Goal: Task Accomplishment & Management: Manage account settings

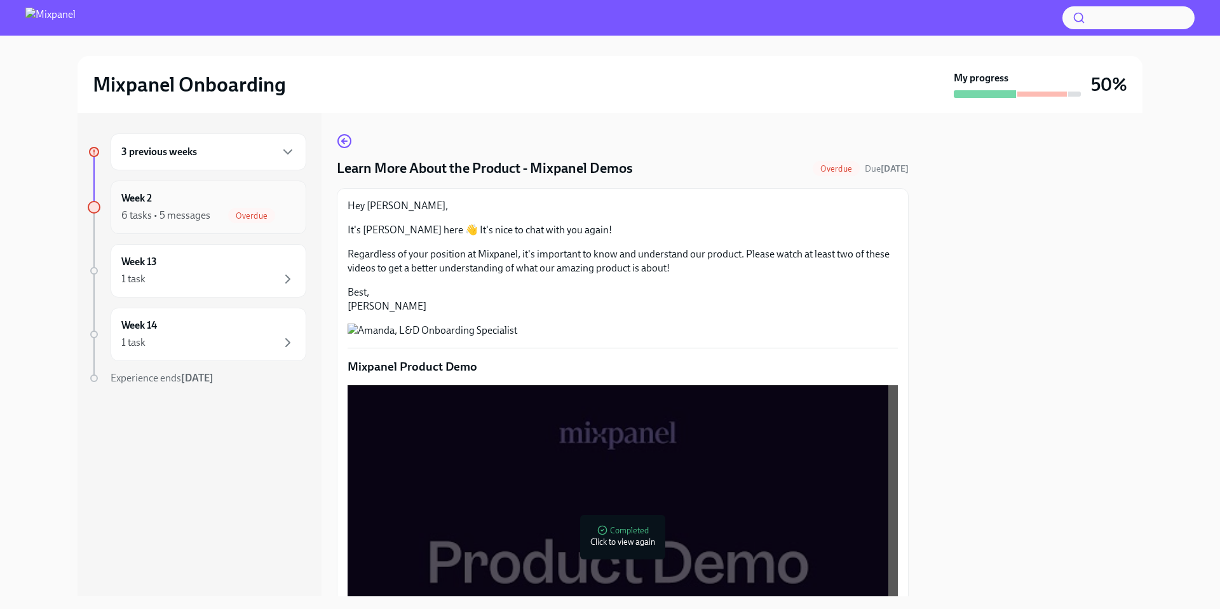
scroll to position [991, 0]
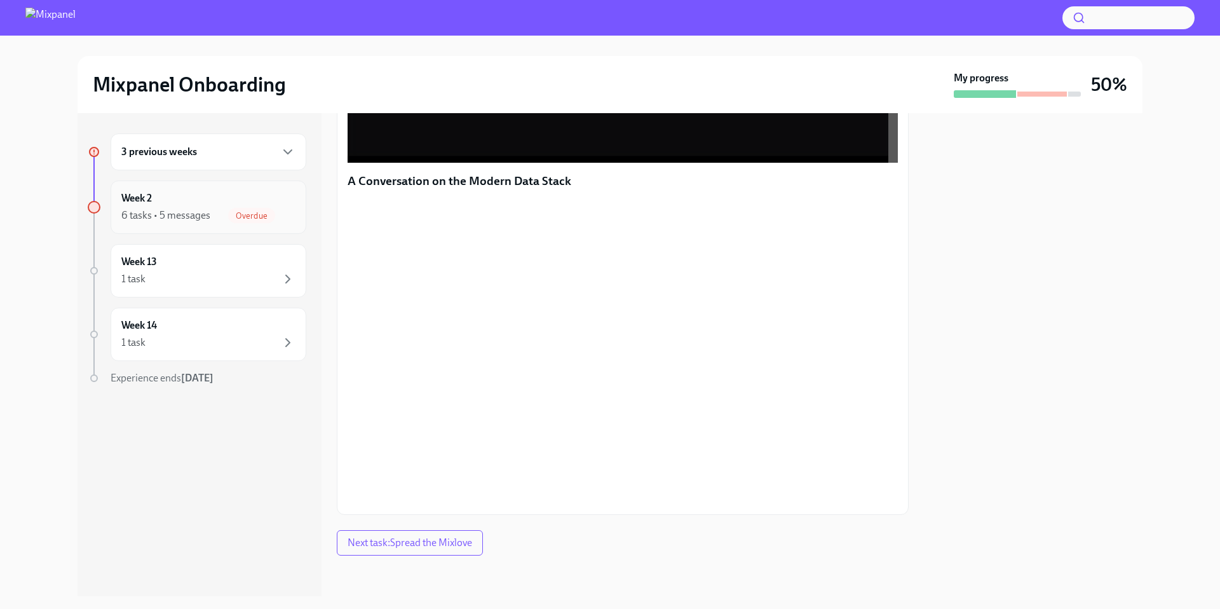
click at [268, 212] on span "Overdue" at bounding box center [251, 216] width 47 height 10
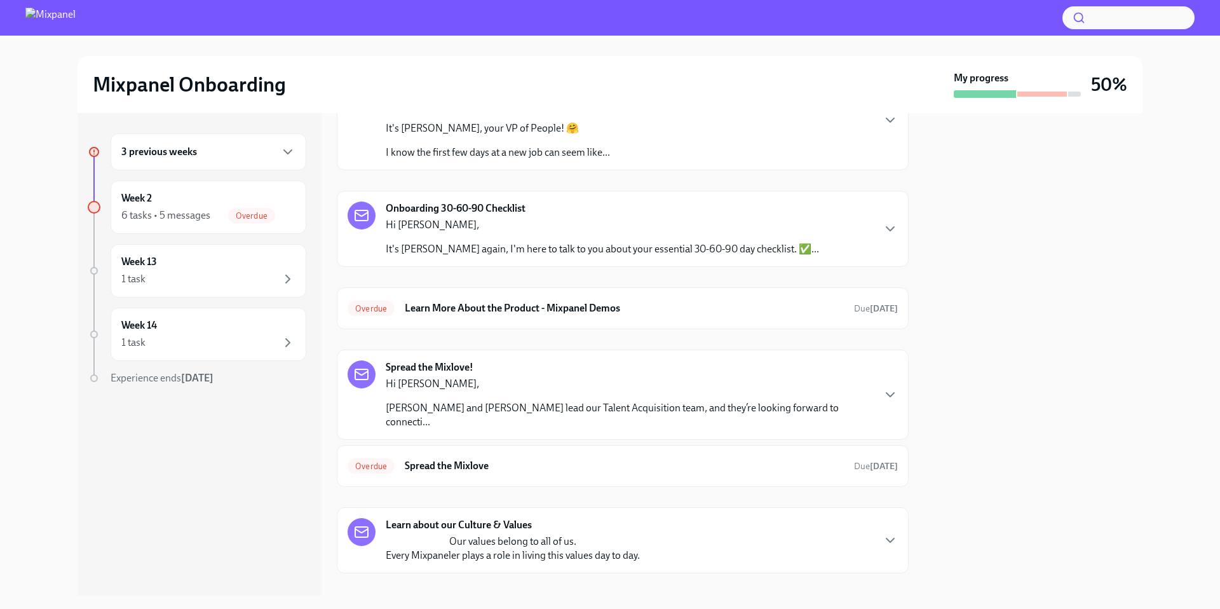
scroll to position [104, 0]
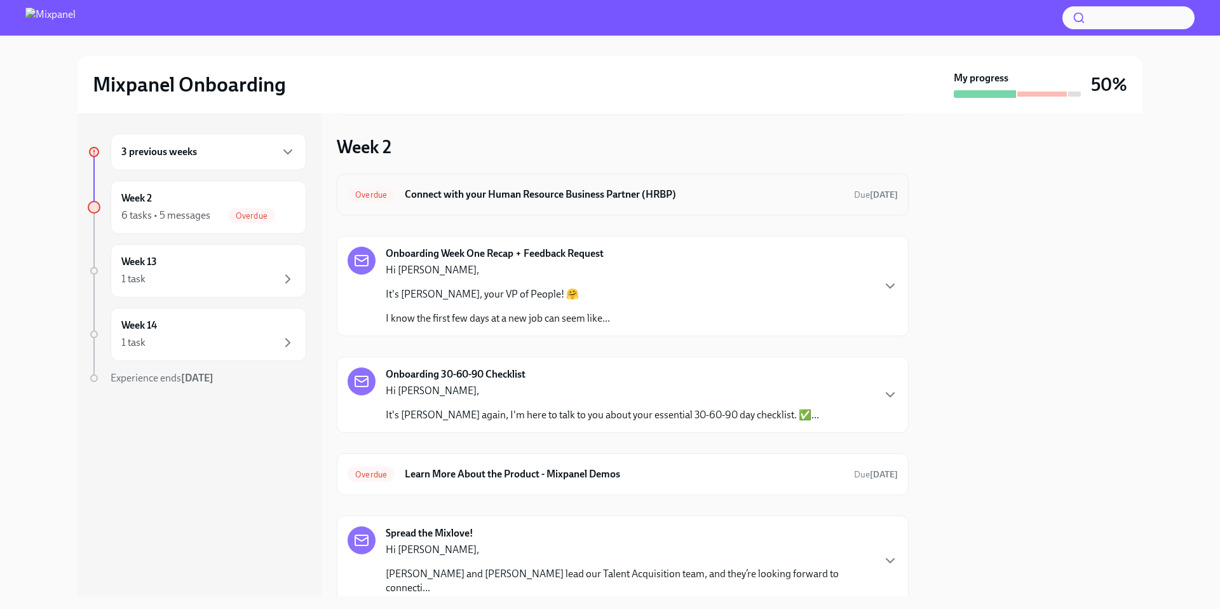
click at [456, 206] on div "Overdue Connect with your Human Resource Business Partner (HRBP) Due [DATE]" at bounding box center [623, 194] width 572 height 42
click at [854, 196] on span "Due [DATE]" at bounding box center [876, 194] width 44 height 11
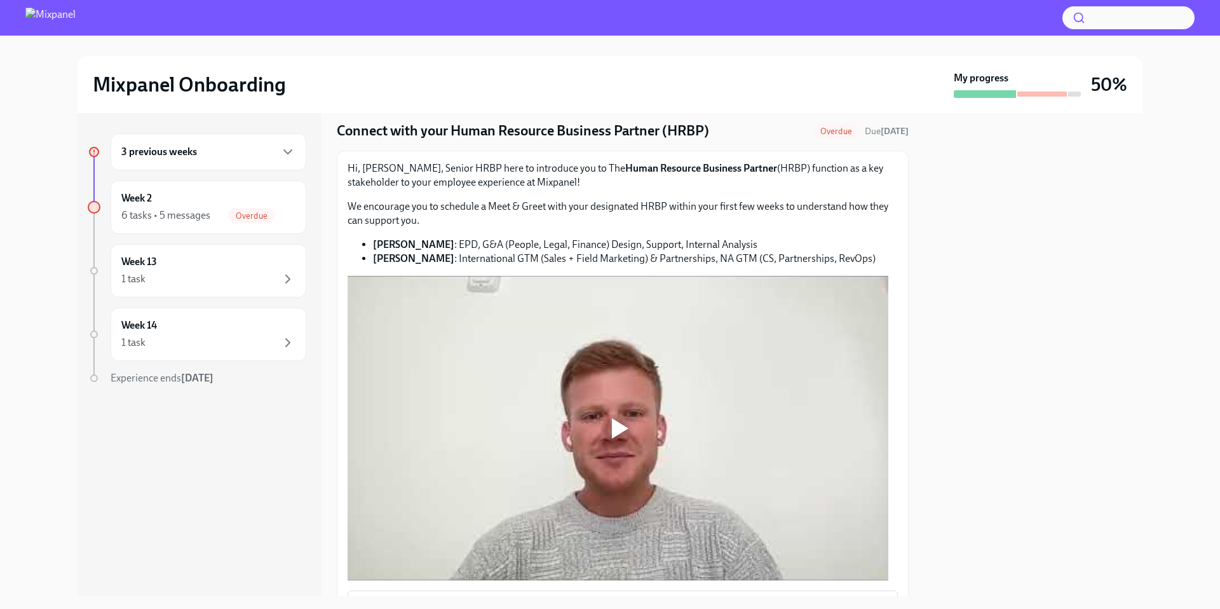
scroll to position [32, 0]
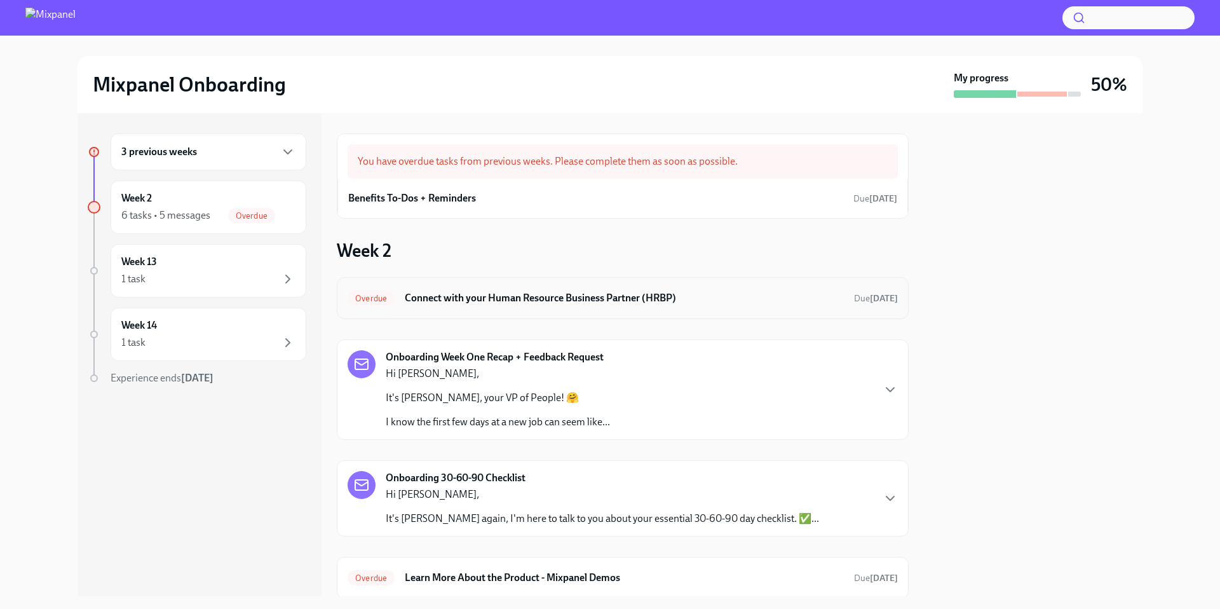
click at [506, 305] on div "Overdue Connect with your Human Resource Business Partner (HRBP) Due [DATE]" at bounding box center [623, 298] width 550 height 20
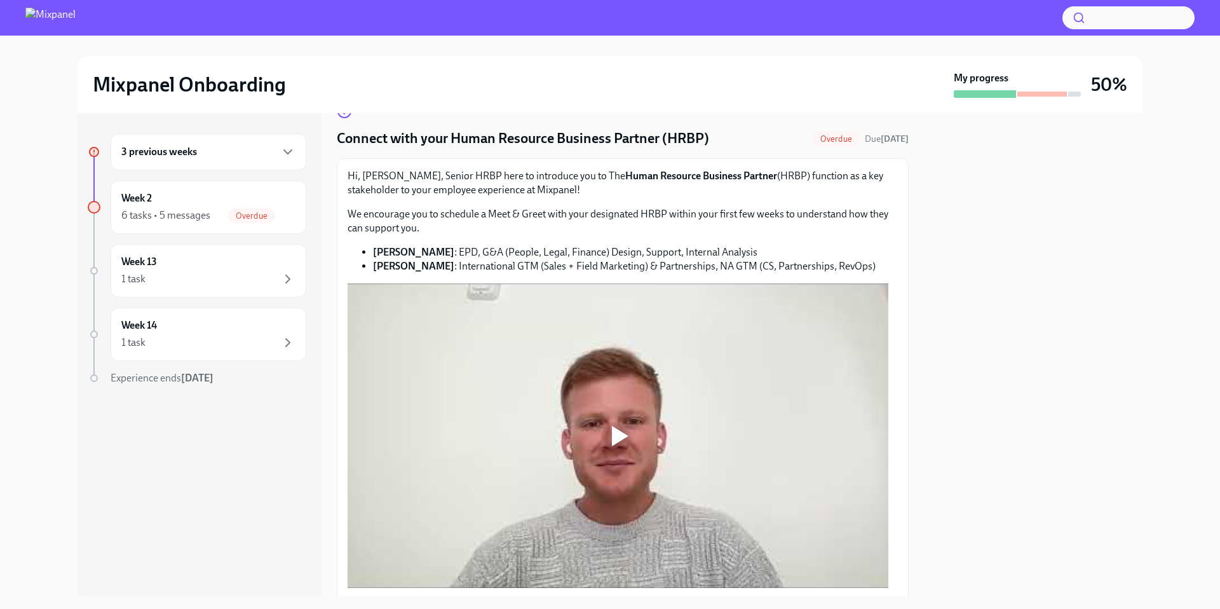
scroll to position [102, 0]
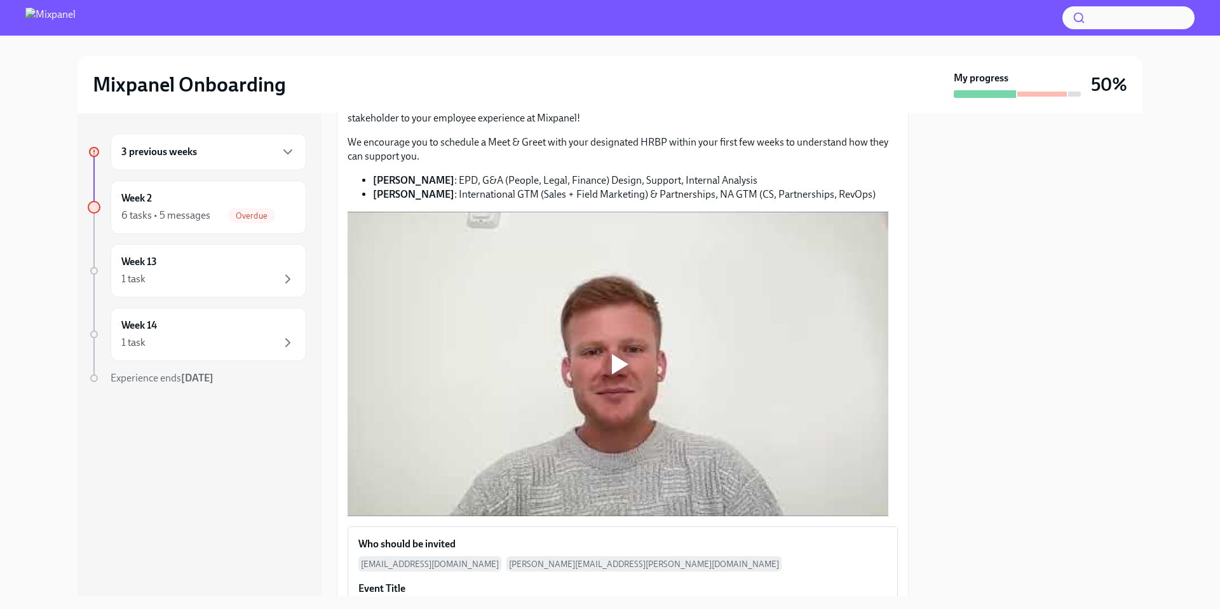
click at [617, 354] on div at bounding box center [620, 364] width 17 height 20
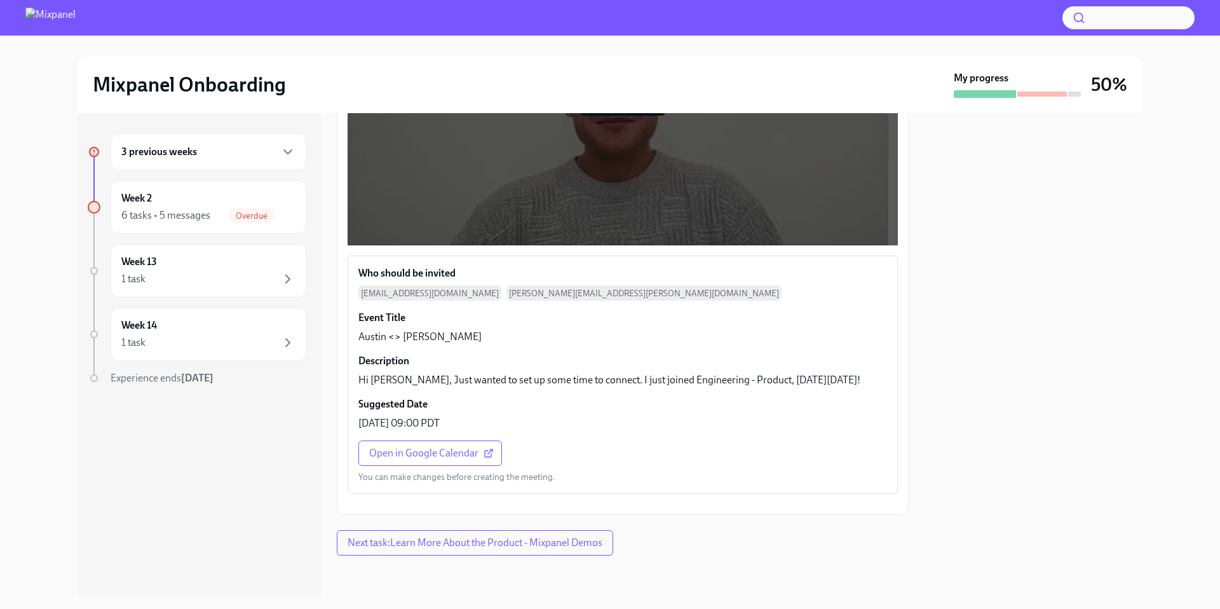
scroll to position [526, 0]
click at [468, 534] on button "Next task : Learn More About the Product - Mixpanel Demos" at bounding box center [475, 542] width 276 height 25
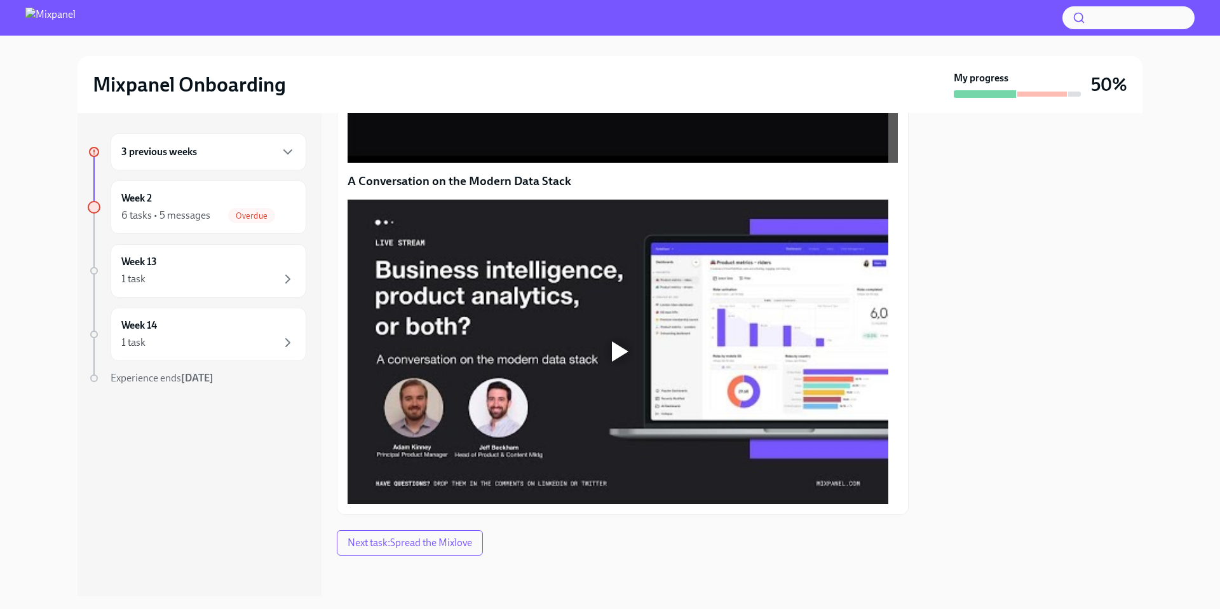
scroll to position [991, 0]
click at [416, 545] on span "Next task : Spread the Mixlove" at bounding box center [410, 542] width 125 height 13
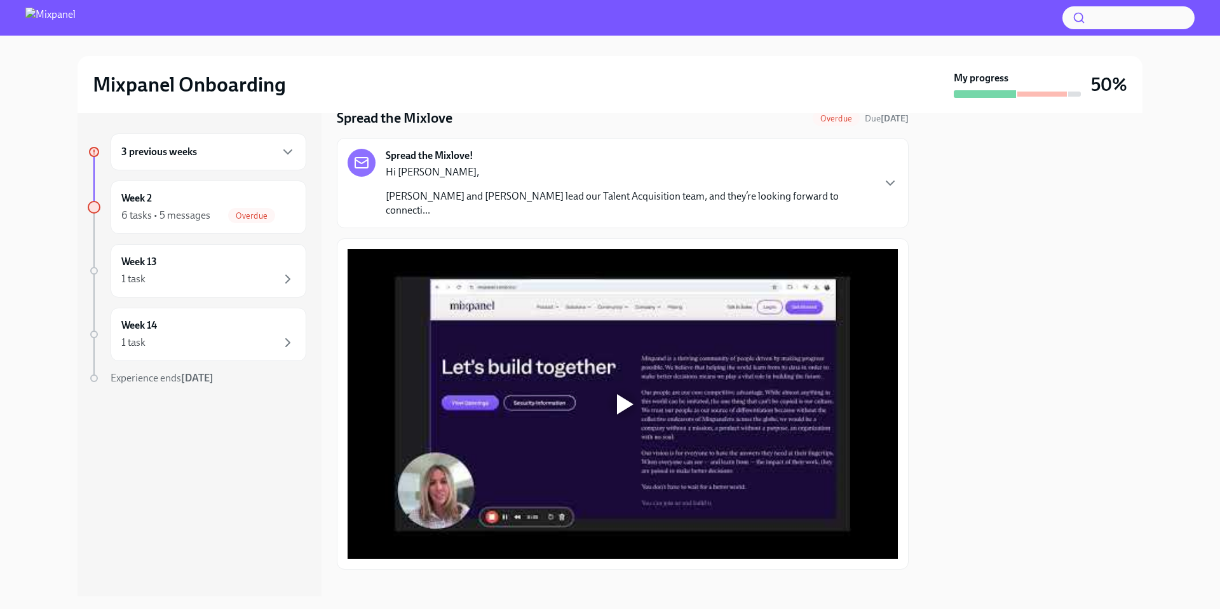
scroll to position [48, 0]
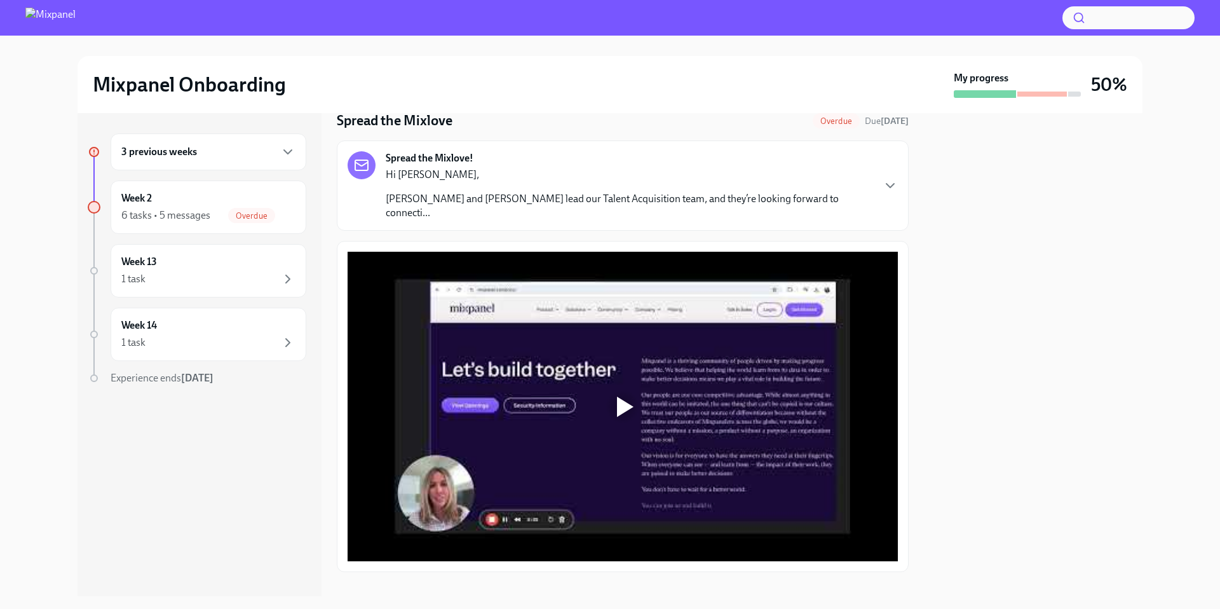
click at [611, 398] on div at bounding box center [622, 406] width 41 height 41
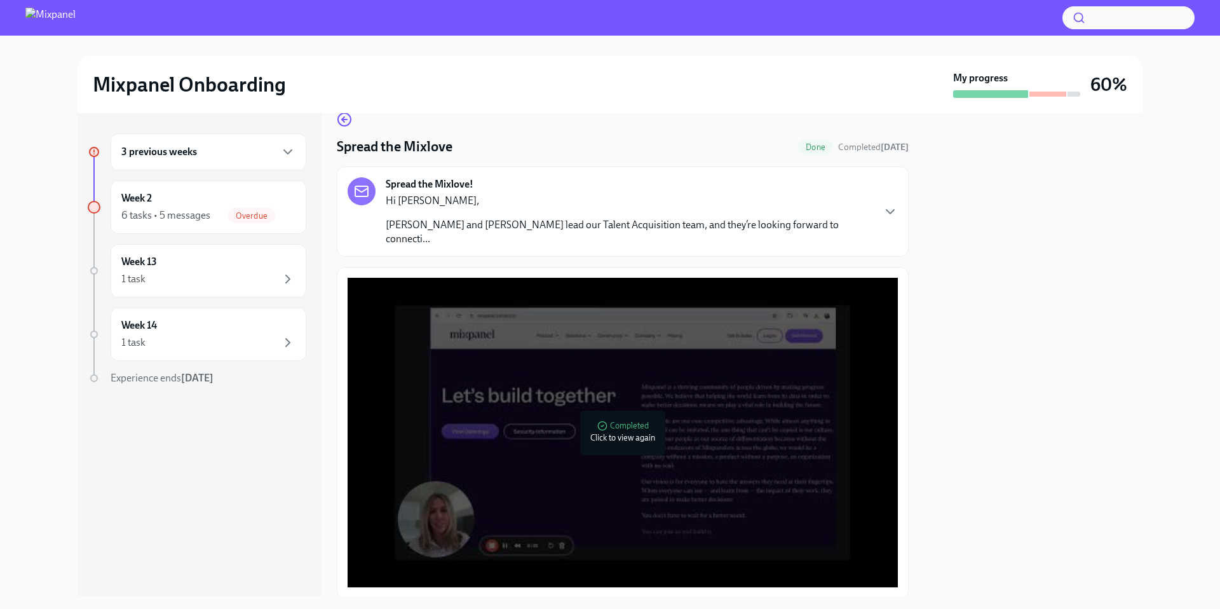
scroll to position [50, 0]
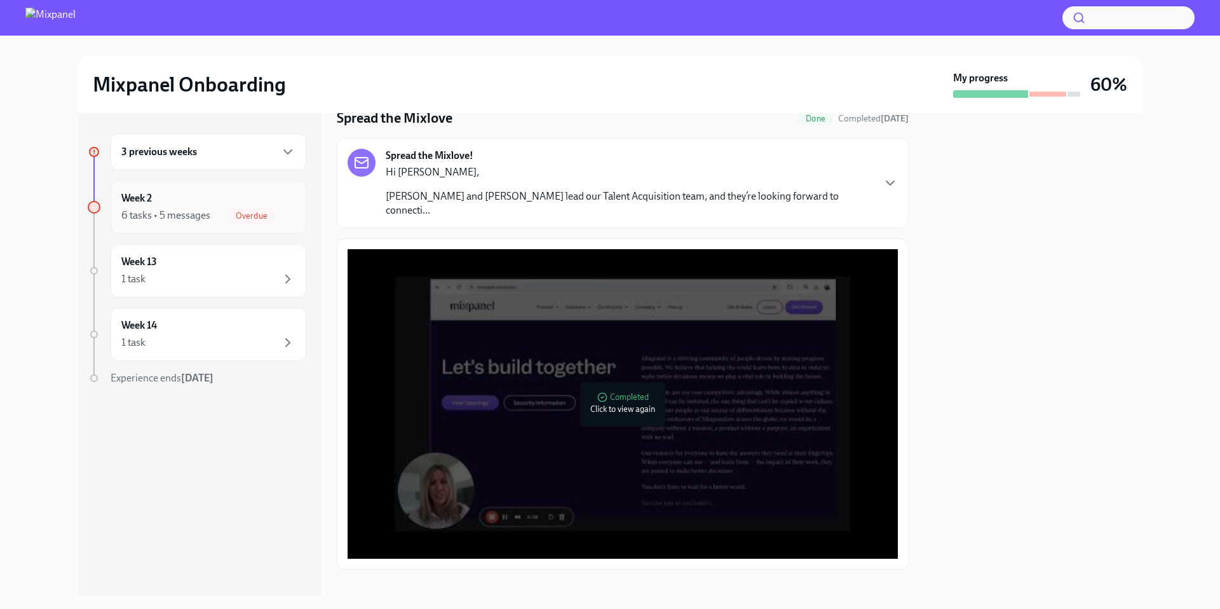
click at [222, 205] on div "Week 2 6 tasks • 5 messages Overdue" at bounding box center [208, 207] width 174 height 32
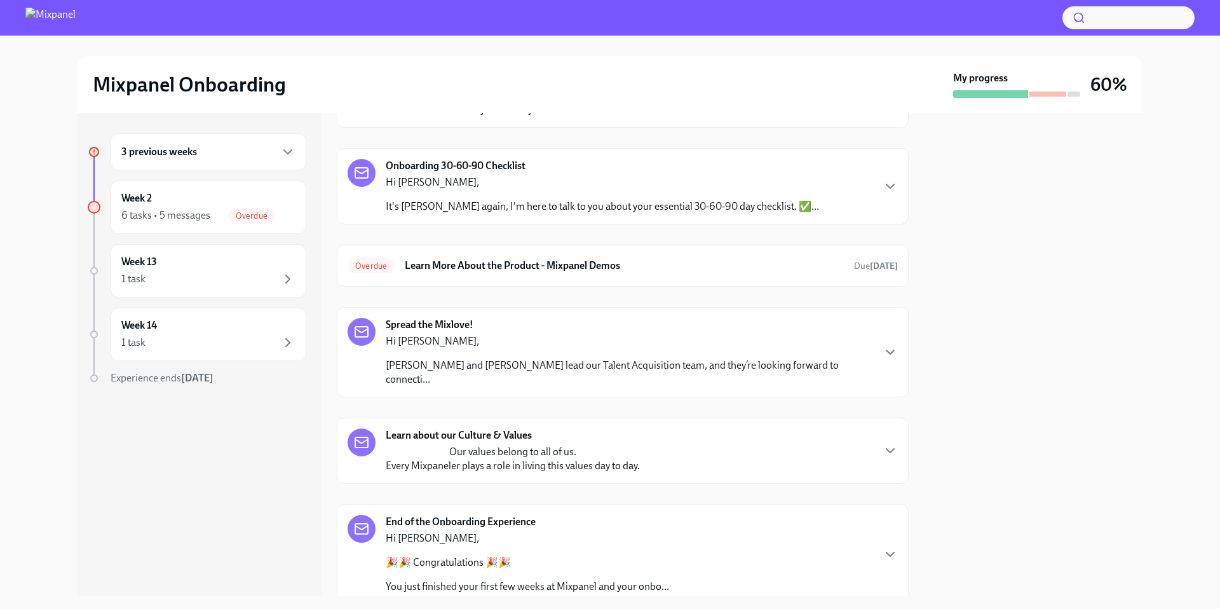
scroll to position [307, 0]
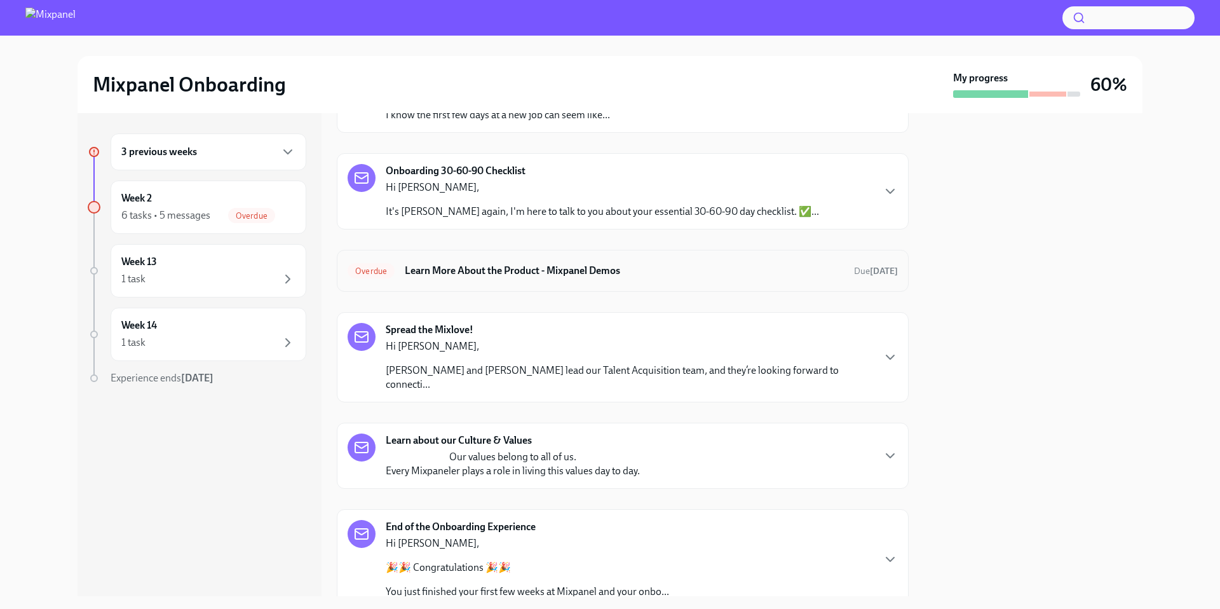
click at [507, 275] on h6 "Learn More About the Product - Mixpanel Demos" at bounding box center [624, 271] width 439 height 14
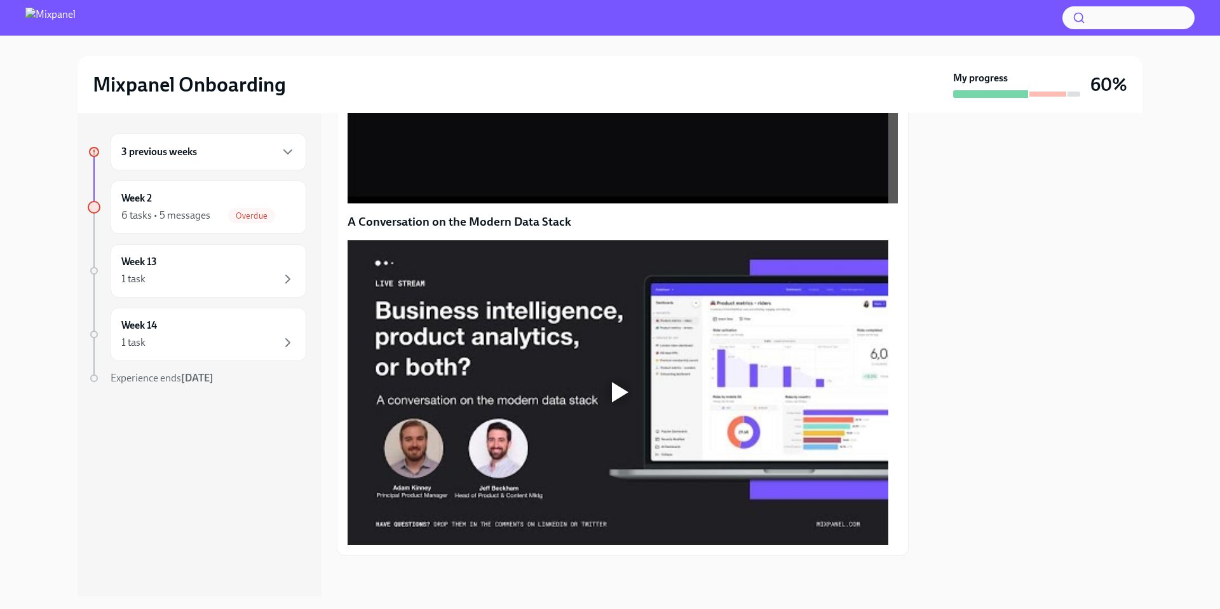
scroll to position [922, 0]
click at [615, 402] on div at bounding box center [620, 392] width 17 height 20
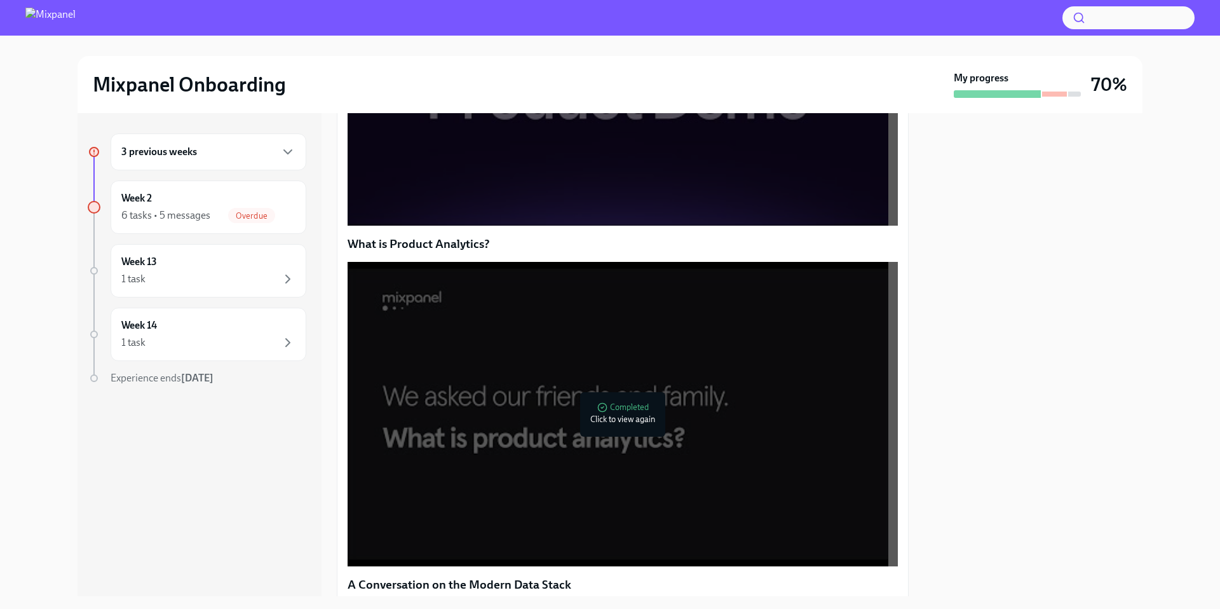
scroll to position [0, 0]
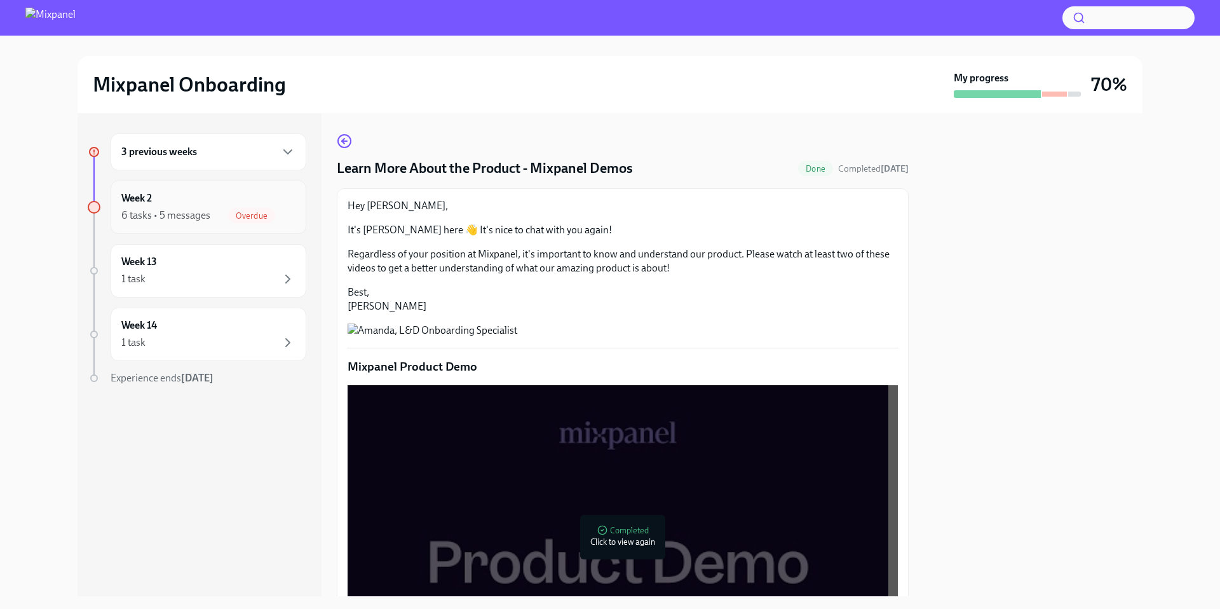
click at [180, 213] on div "6 tasks • 5 messages" at bounding box center [165, 215] width 89 height 14
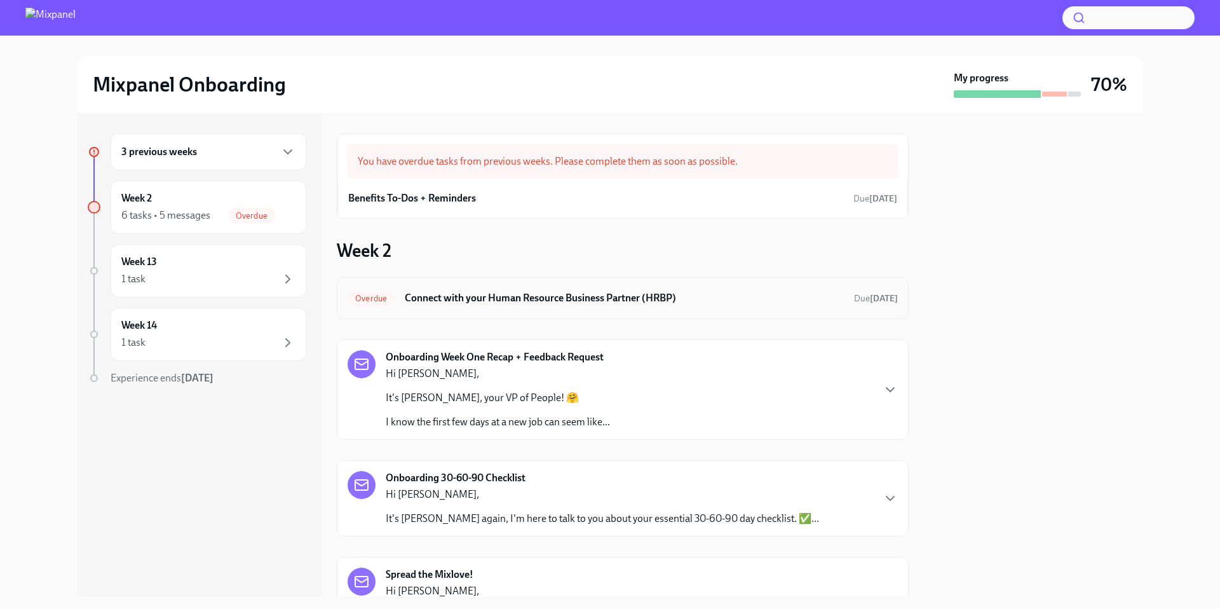
click at [588, 287] on div "Overdue Connect with your Human Resource Business Partner (HRBP) Due 7 days ago" at bounding box center [623, 298] width 572 height 42
click at [581, 295] on h6 "Connect with your Human Resource Business Partner (HRBP)" at bounding box center [624, 298] width 439 height 14
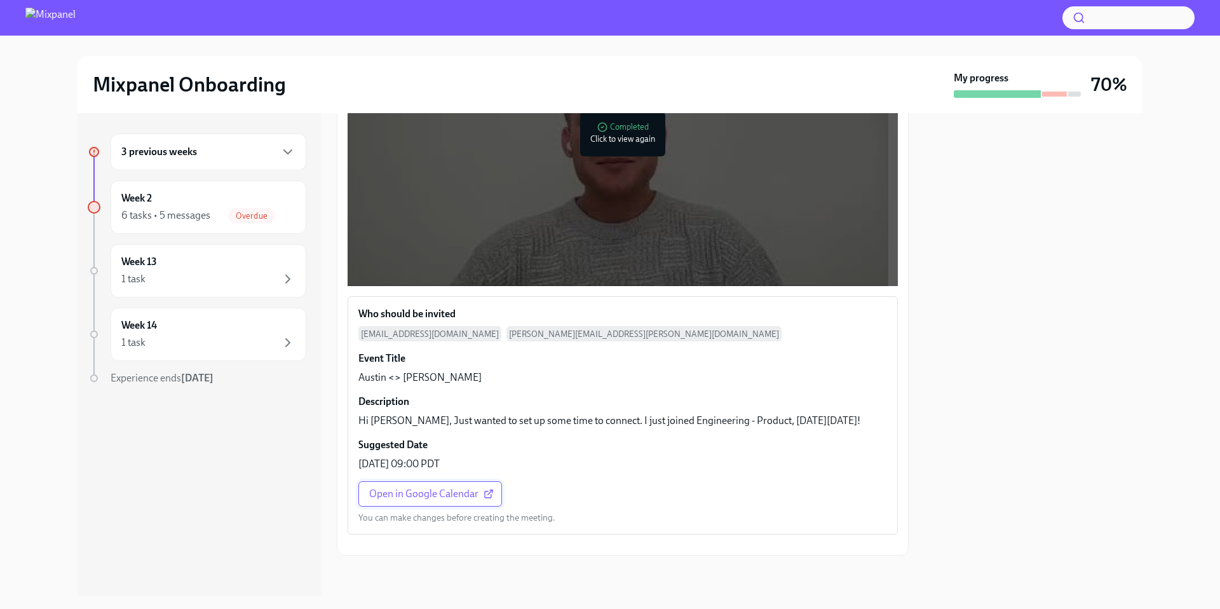
scroll to position [395, 0]
click at [439, 487] on span "Open in Google Calendar" at bounding box center [430, 493] width 122 height 13
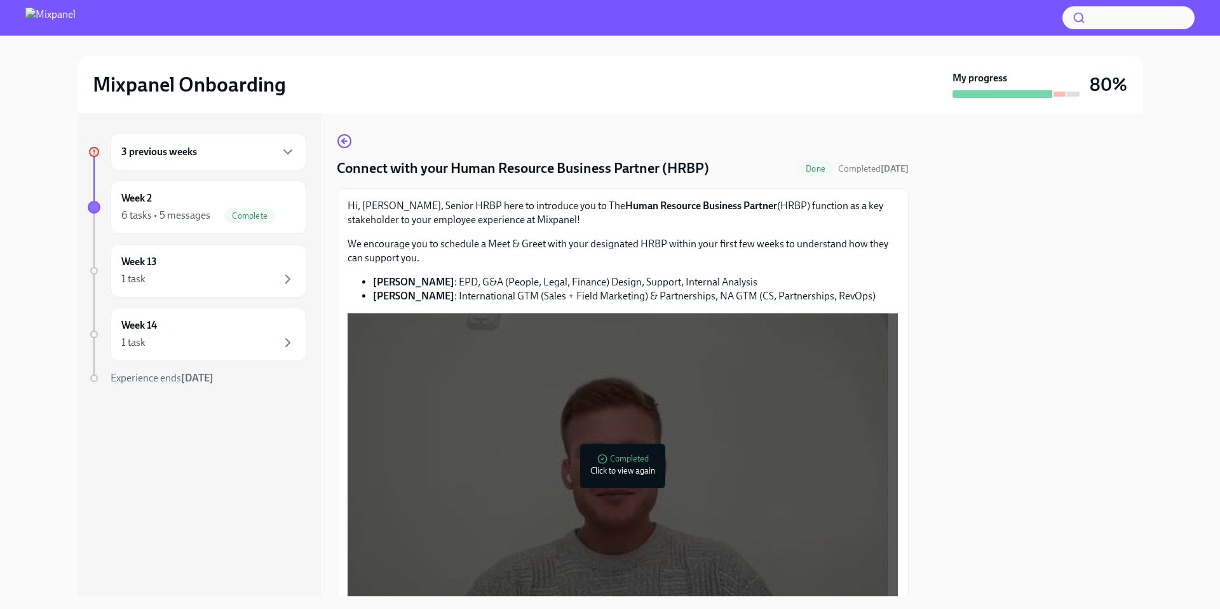
click at [203, 147] on div "3 previous weeks" at bounding box center [208, 151] width 174 height 15
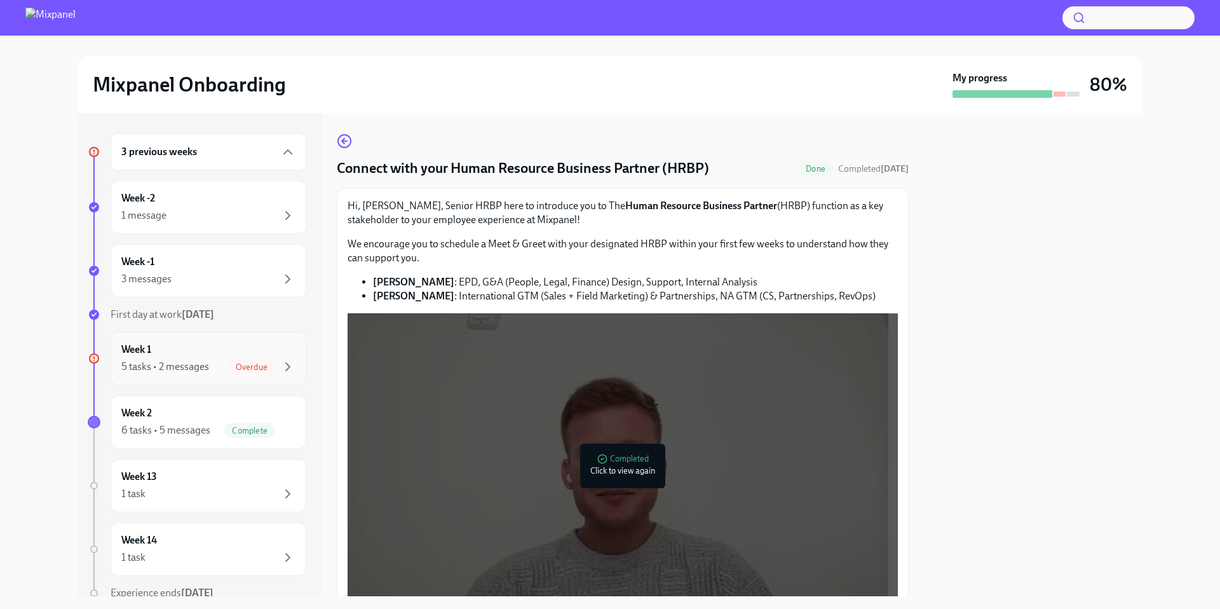
click at [194, 367] on div "5 tasks • 2 messages" at bounding box center [165, 367] width 88 height 14
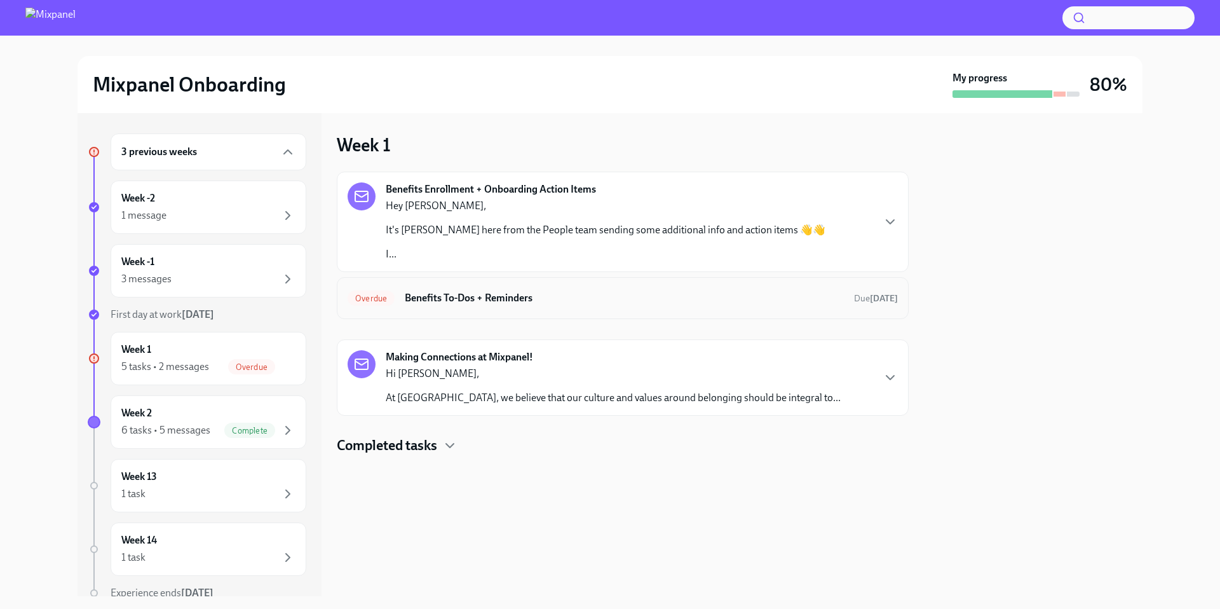
click at [452, 308] on div "Overdue Benefits To-Dos + Reminders Due 9 days ago" at bounding box center [623, 298] width 550 height 20
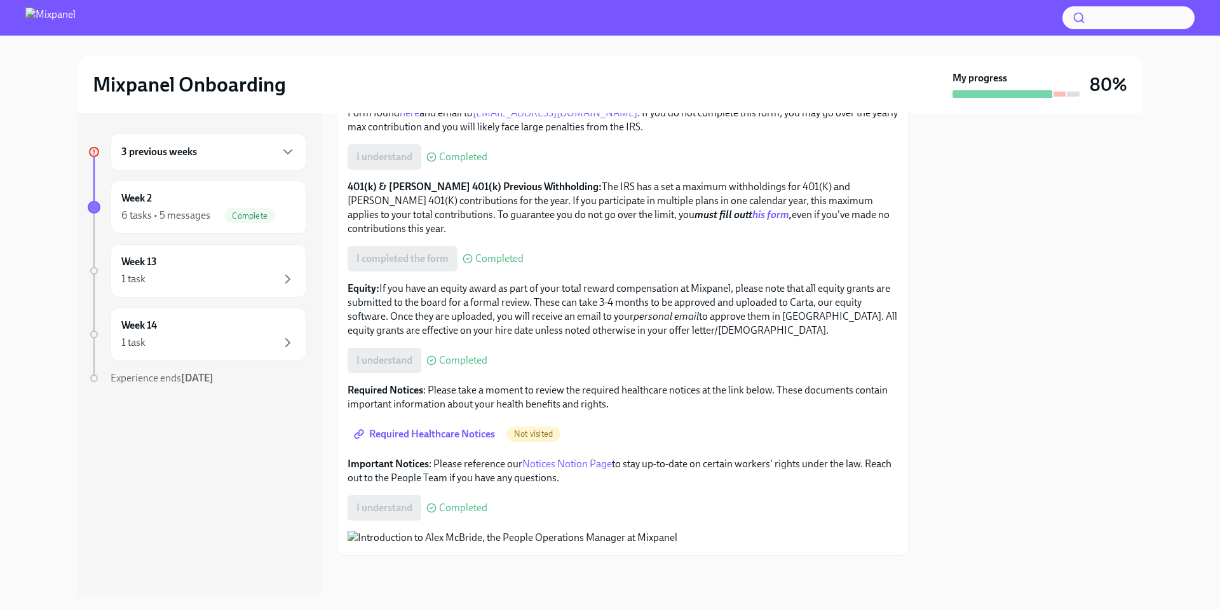
scroll to position [829, 0]
click at [437, 428] on span "Required Healthcare Notices" at bounding box center [426, 434] width 139 height 13
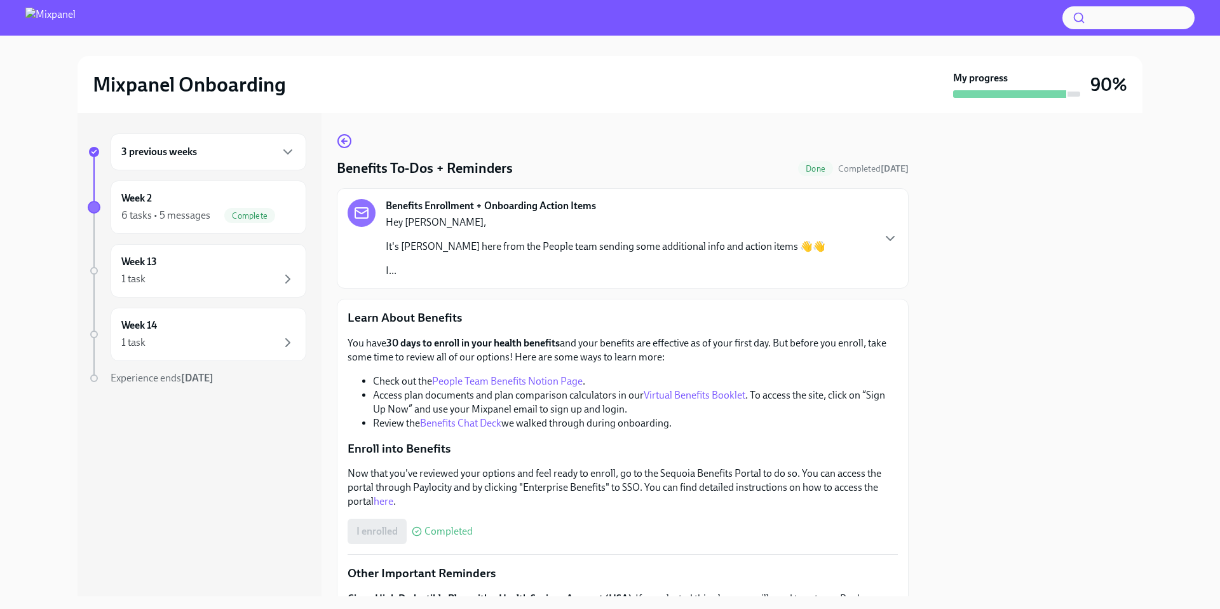
click at [60, 161] on div "3 previous weeks Week 2 6 tasks • 5 messages Complete Week 13 1 task Week 14 1 …" at bounding box center [610, 354] width 1180 height 483
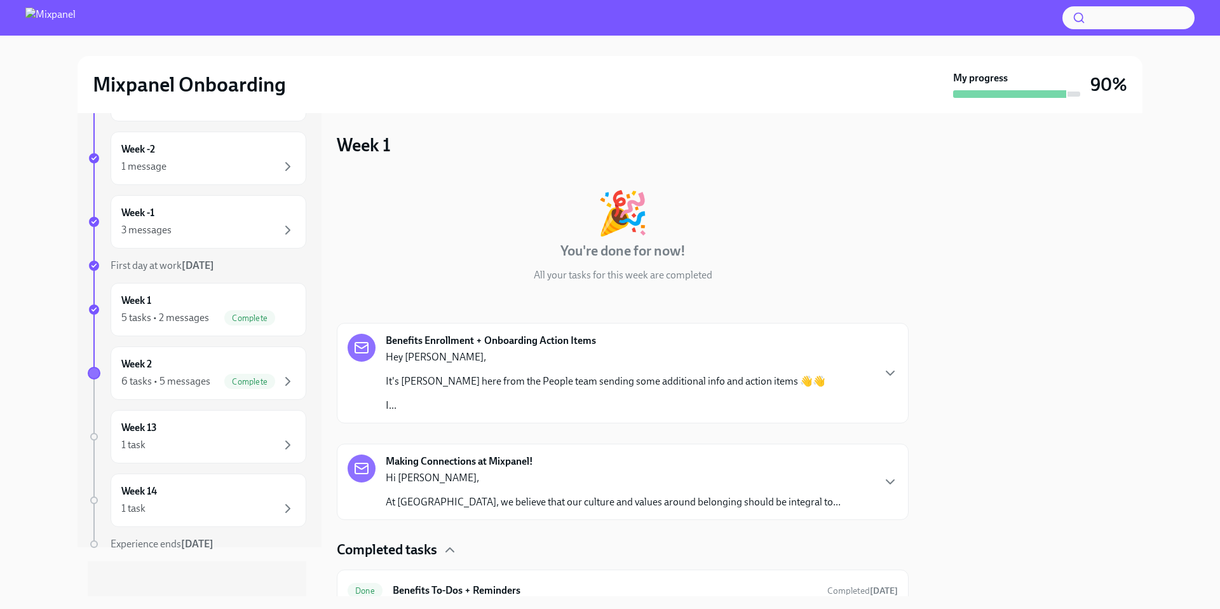
scroll to position [55, 0]
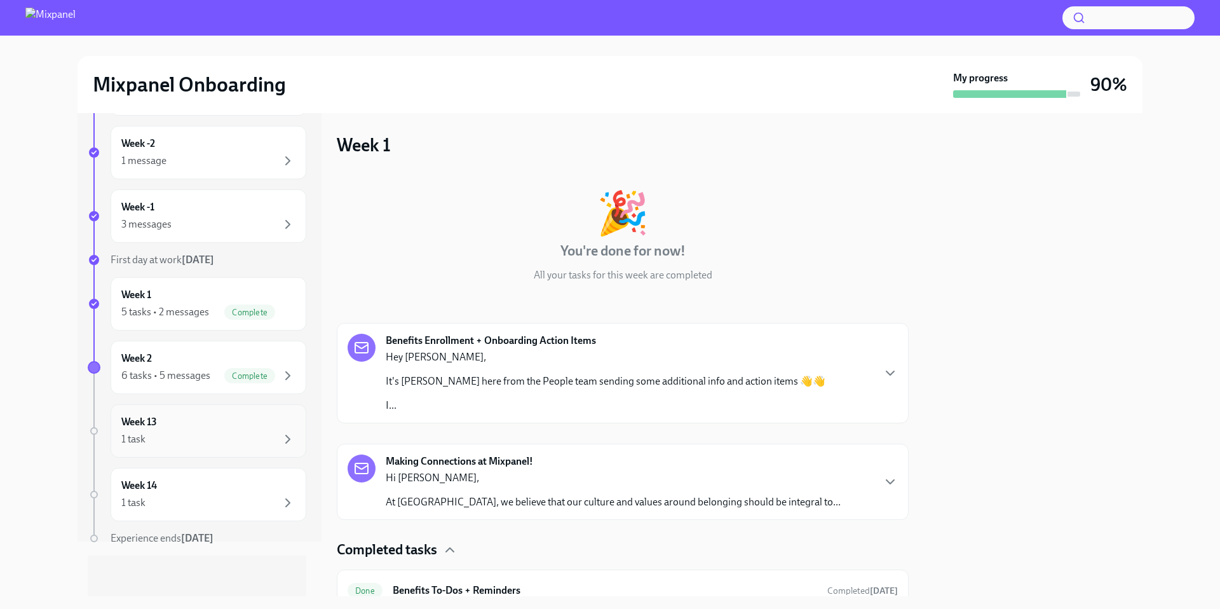
click at [189, 428] on div "Week 13 1 task" at bounding box center [208, 431] width 174 height 32
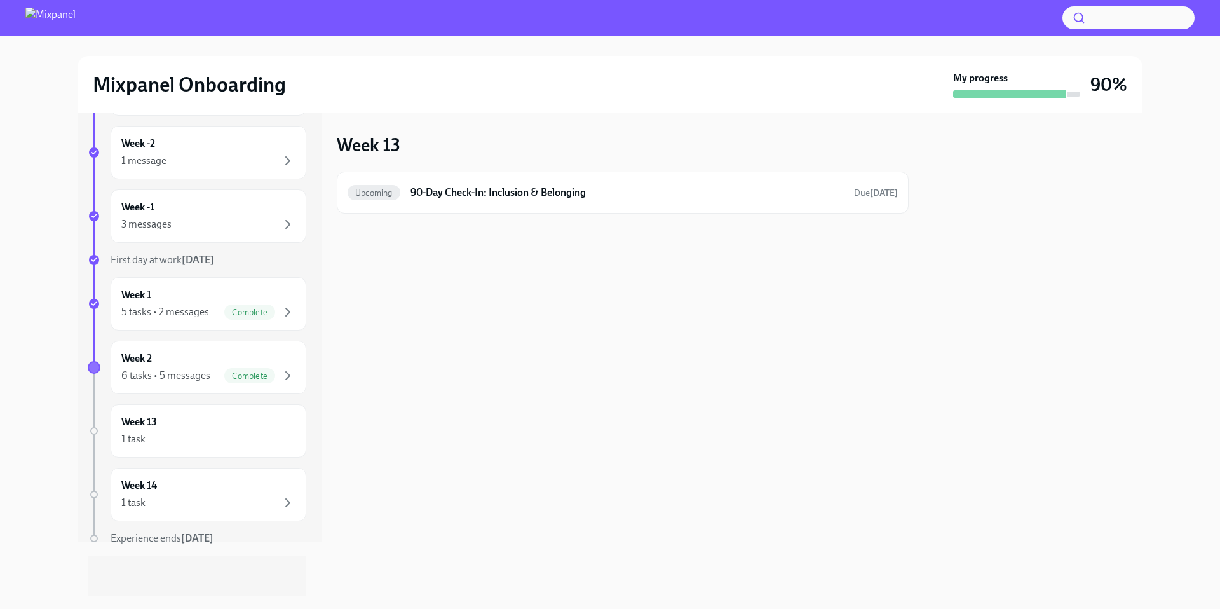
scroll to position [31, 0]
